Goal: Communication & Community: Participate in discussion

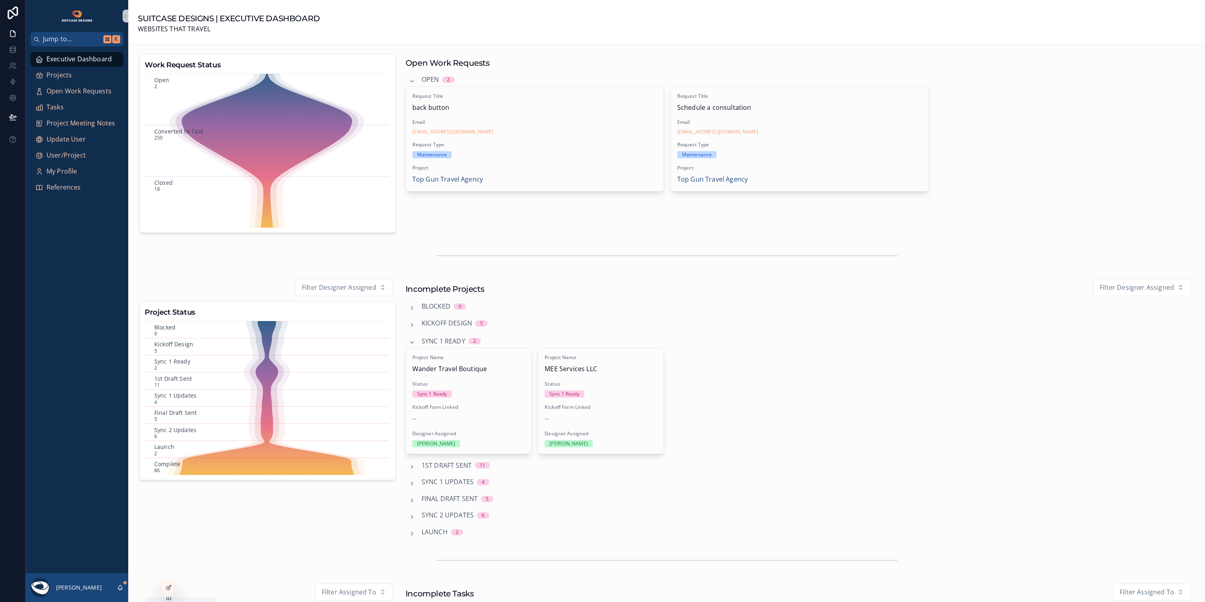
click at [119, 587] on icon "scrollable content" at bounding box center [120, 587] width 6 height 6
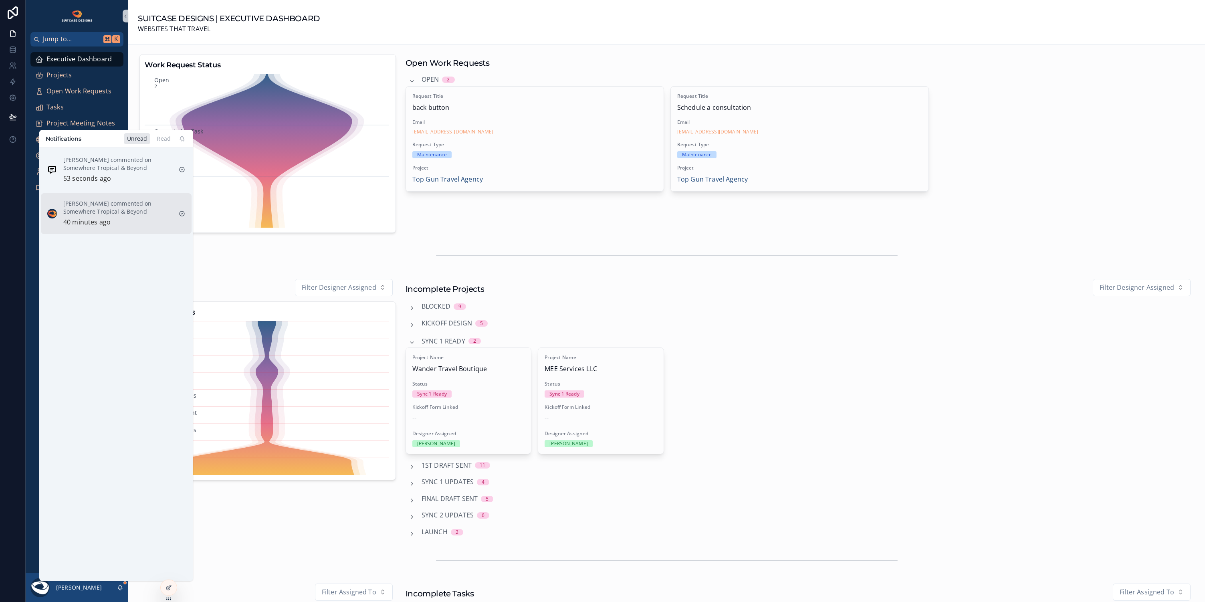
click at [125, 217] on div "[PERSON_NAME] commented on Somewhere Tropical & Beyond 40 minutes ago" at bounding box center [117, 213] width 109 height 28
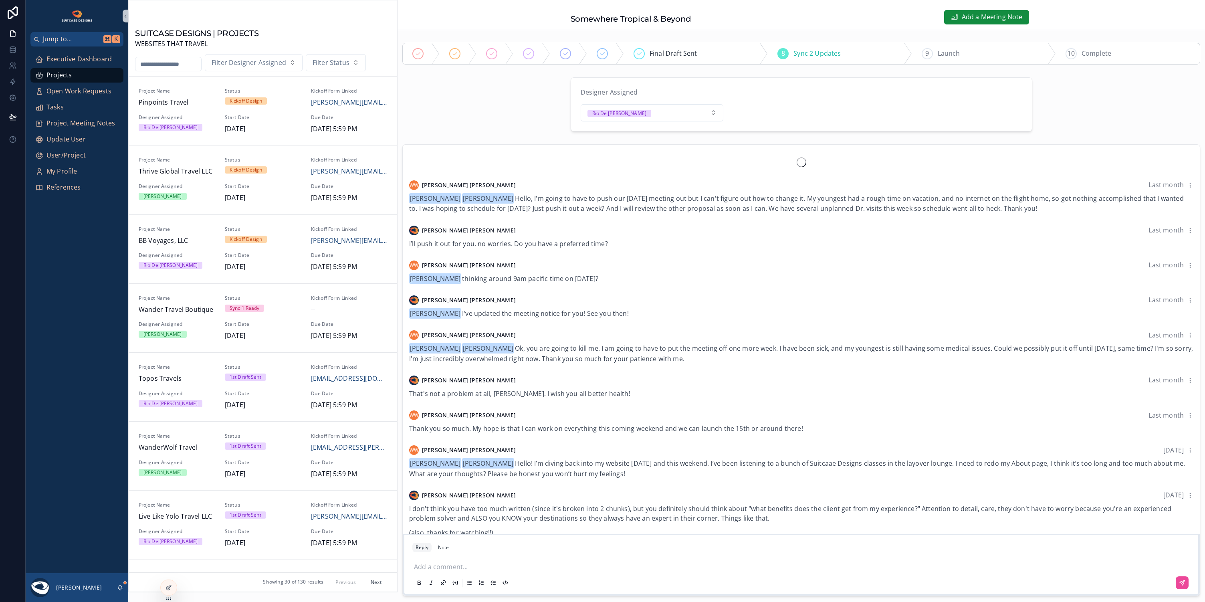
scroll to position [1163, 0]
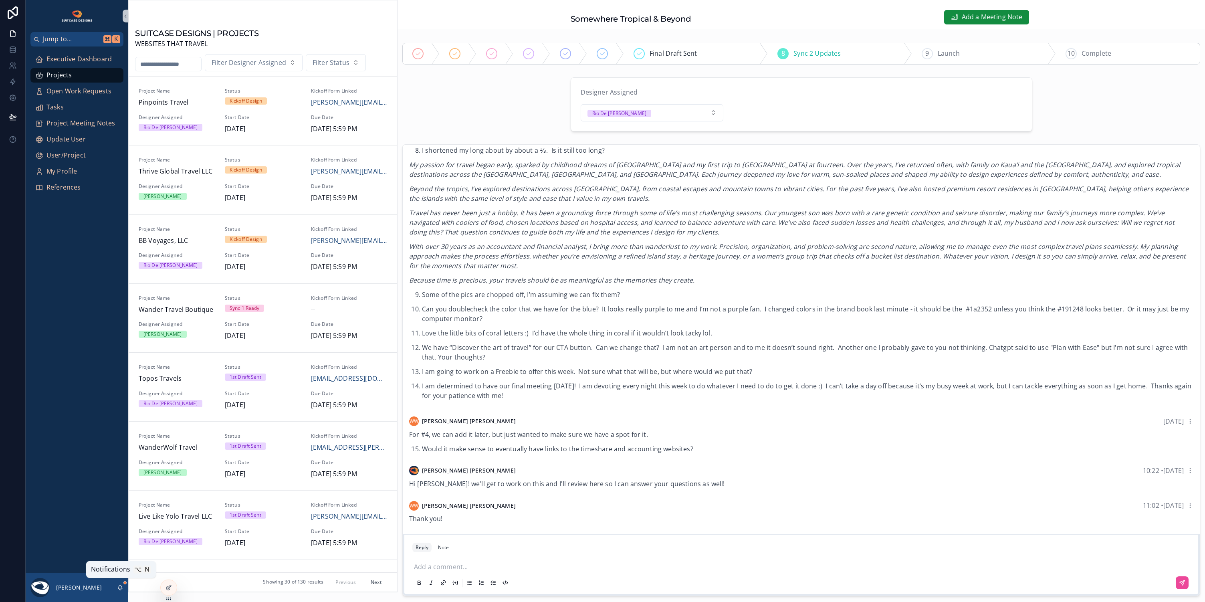
click at [120, 585] on icon "scrollable content" at bounding box center [120, 587] width 4 height 4
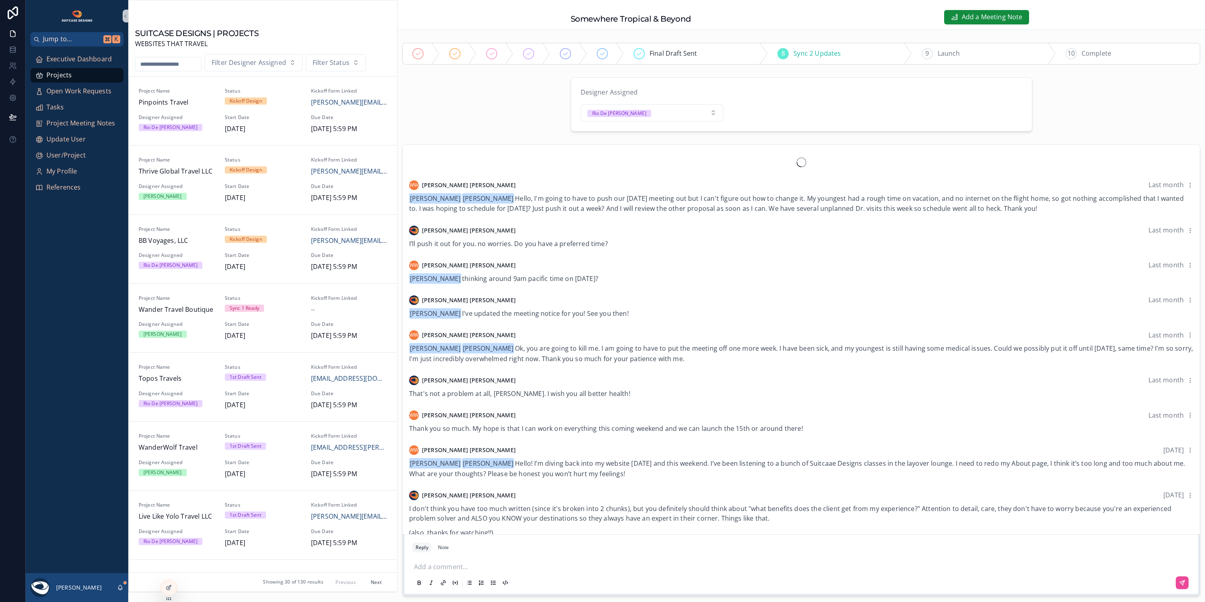
scroll to position [1163, 0]
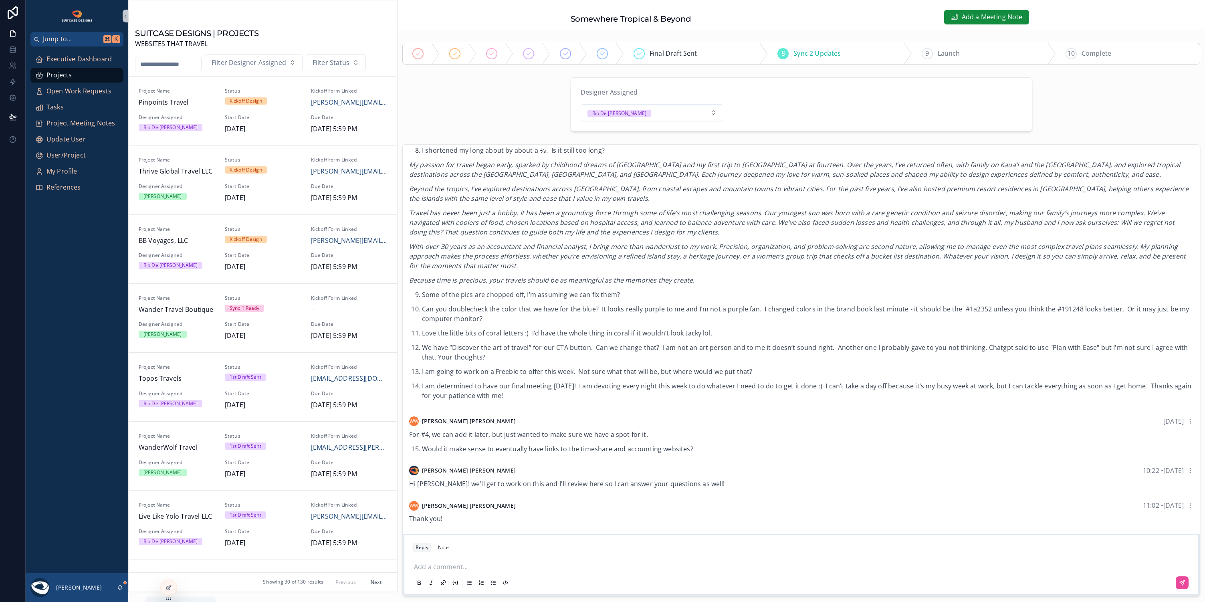
click at [119, 586] on icon "scrollable content" at bounding box center [120, 587] width 4 height 4
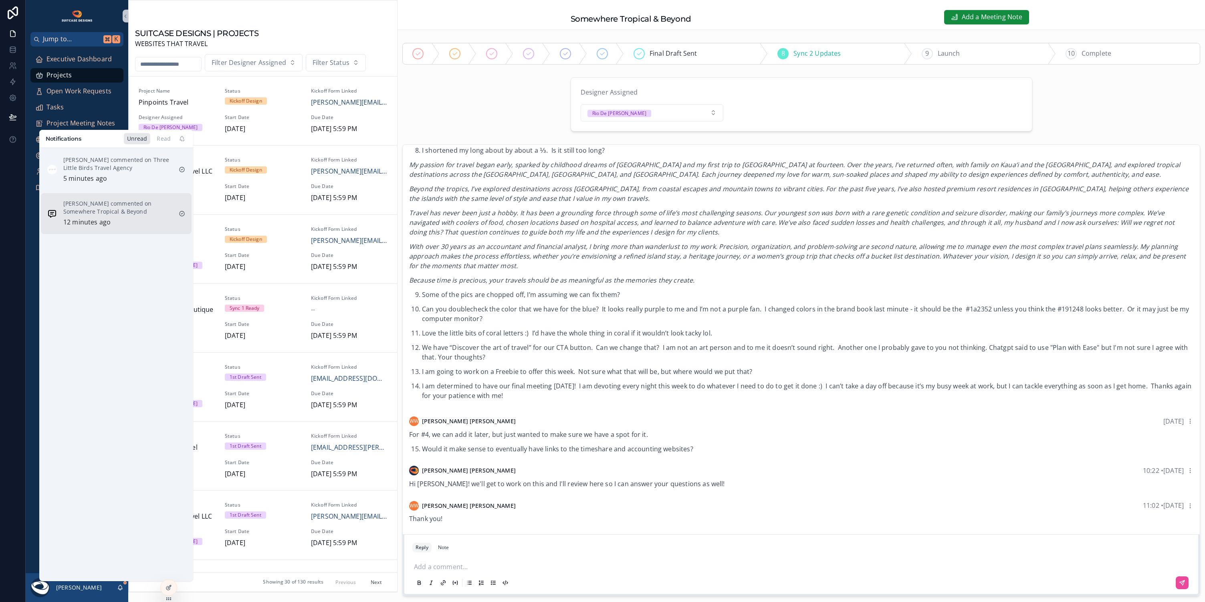
click at [151, 219] on div "Wendy Woody commented on Somewhere Tropical & Beyond 12 minutes ago" at bounding box center [117, 213] width 109 height 28
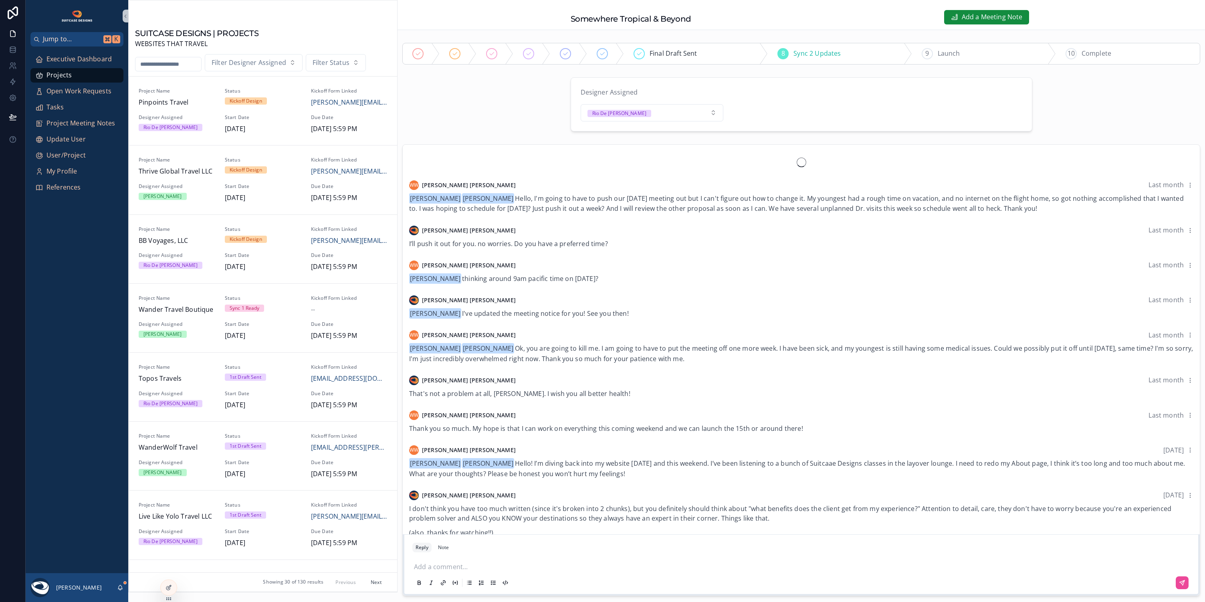
scroll to position [1163, 0]
